Goal: Information Seeking & Learning: Learn about a topic

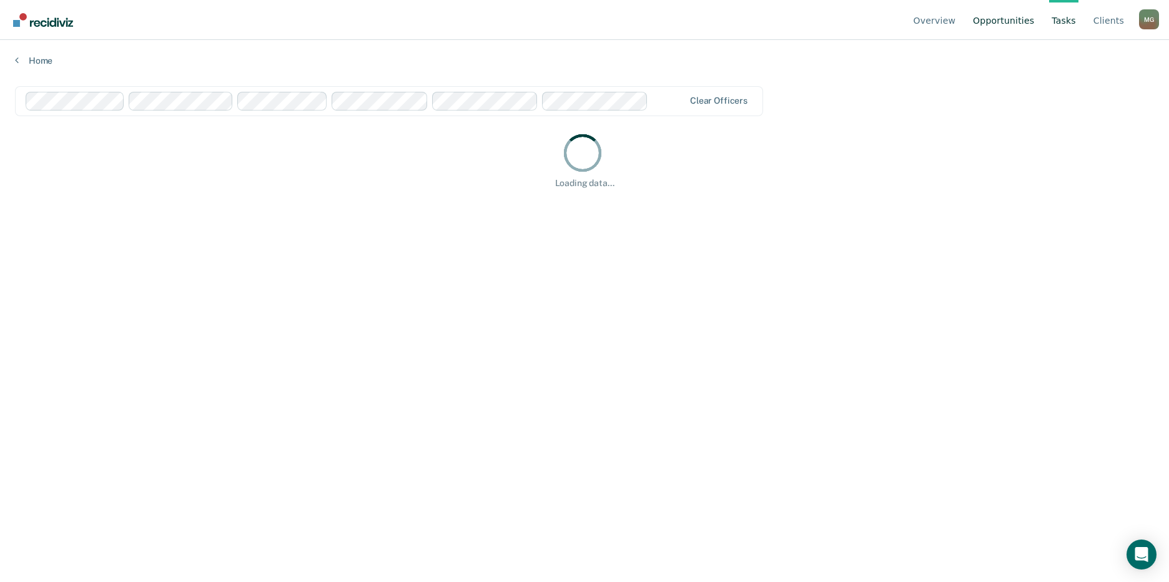
click at [1007, 24] on link "Opportunities" at bounding box center [1004, 20] width 66 height 40
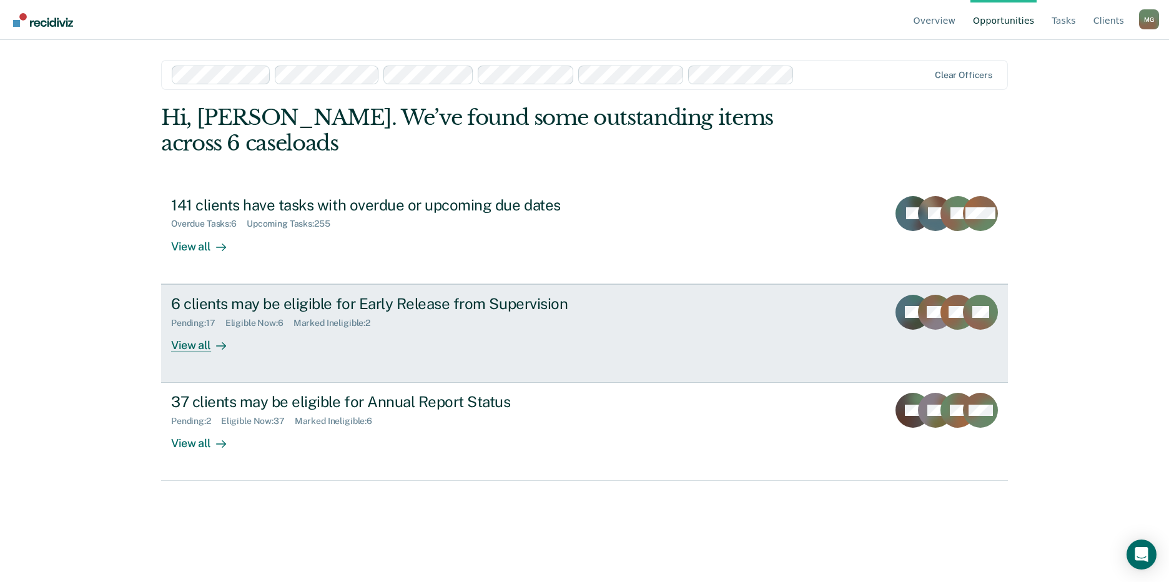
click at [275, 295] on div "6 clients may be eligible for Early Release from Supervision" at bounding box center [390, 304] width 439 height 18
